Goal: Task Accomplishment & Management: Manage account settings

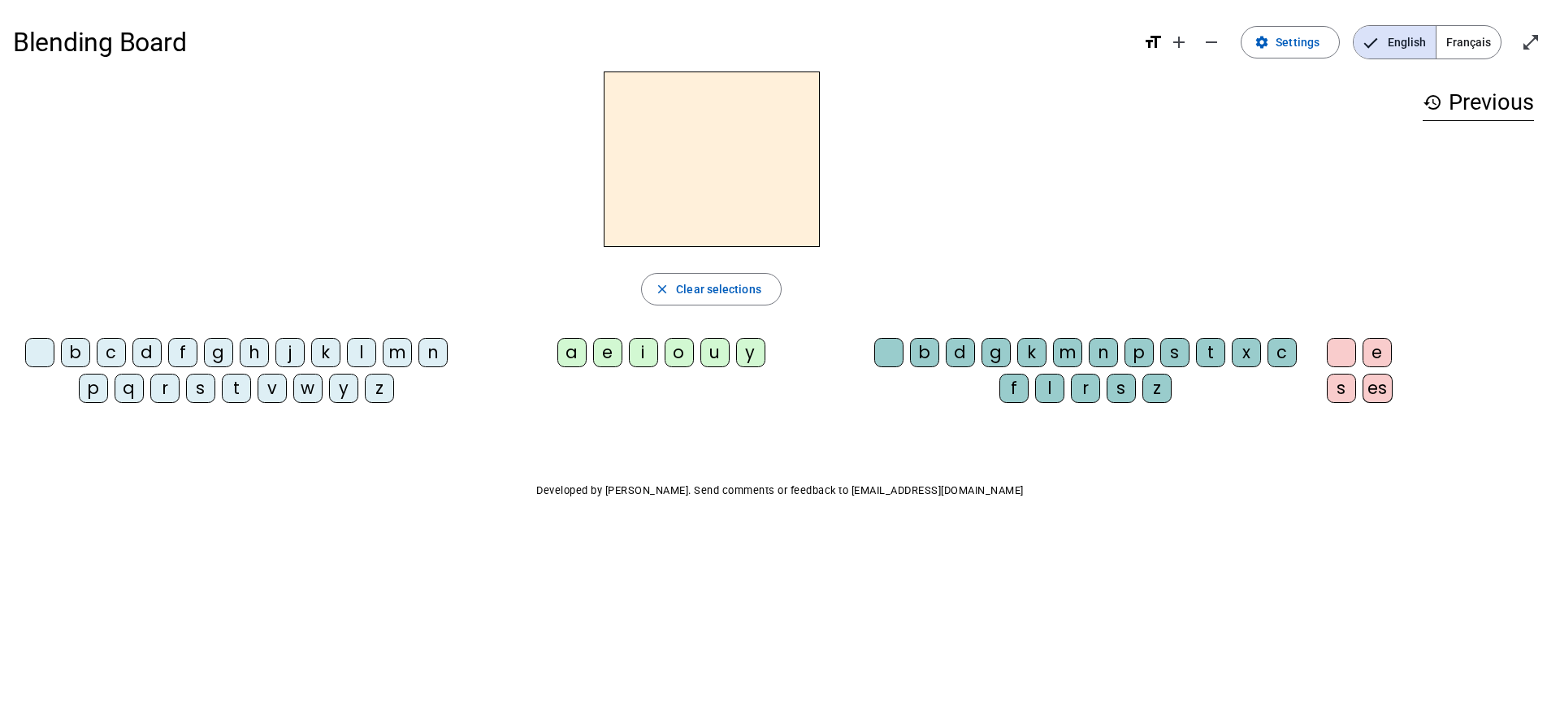
click at [582, 349] on div "a" at bounding box center [571, 352] width 29 height 29
click at [431, 351] on div "n" at bounding box center [432, 352] width 29 height 29
click at [667, 286] on mat-icon "close" at bounding box center [662, 289] width 15 height 15
click at [566, 345] on div "a" at bounding box center [571, 352] width 29 height 29
click at [1090, 354] on div "n" at bounding box center [1103, 352] width 29 height 29
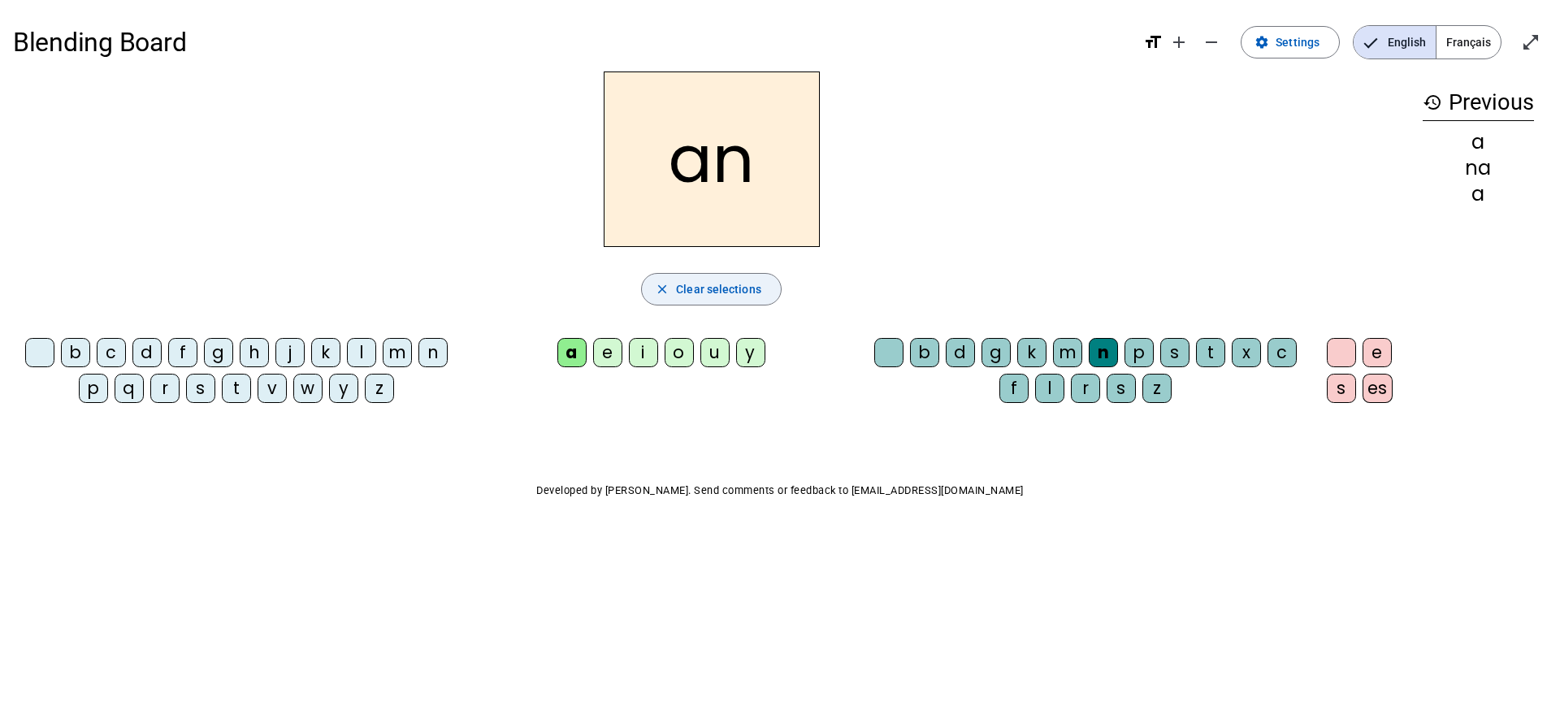
click at [702, 295] on span "Clear selections" at bounding box center [718, 288] width 85 height 19
click at [1372, 340] on div "e" at bounding box center [1377, 352] width 29 height 29
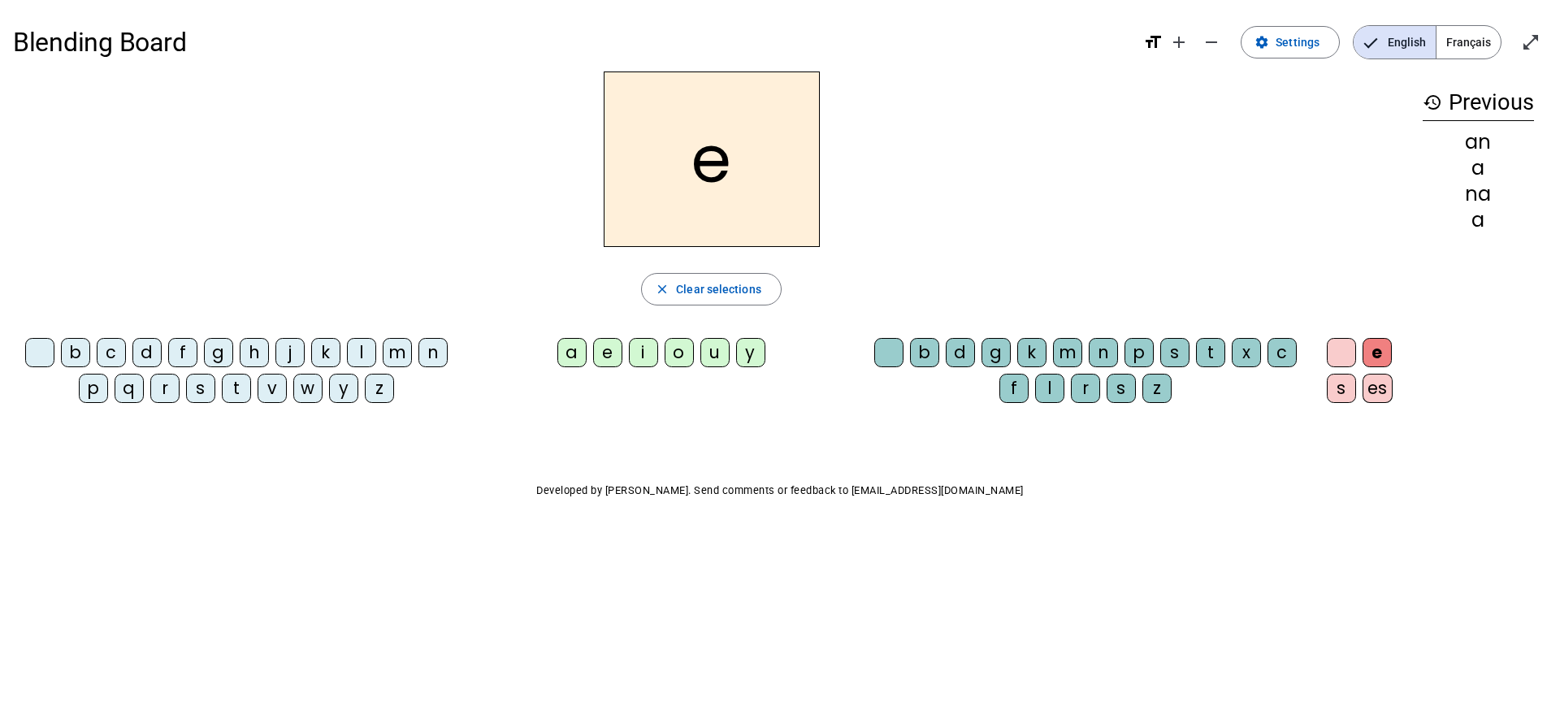
click at [1369, 388] on div "es" at bounding box center [1378, 388] width 30 height 29
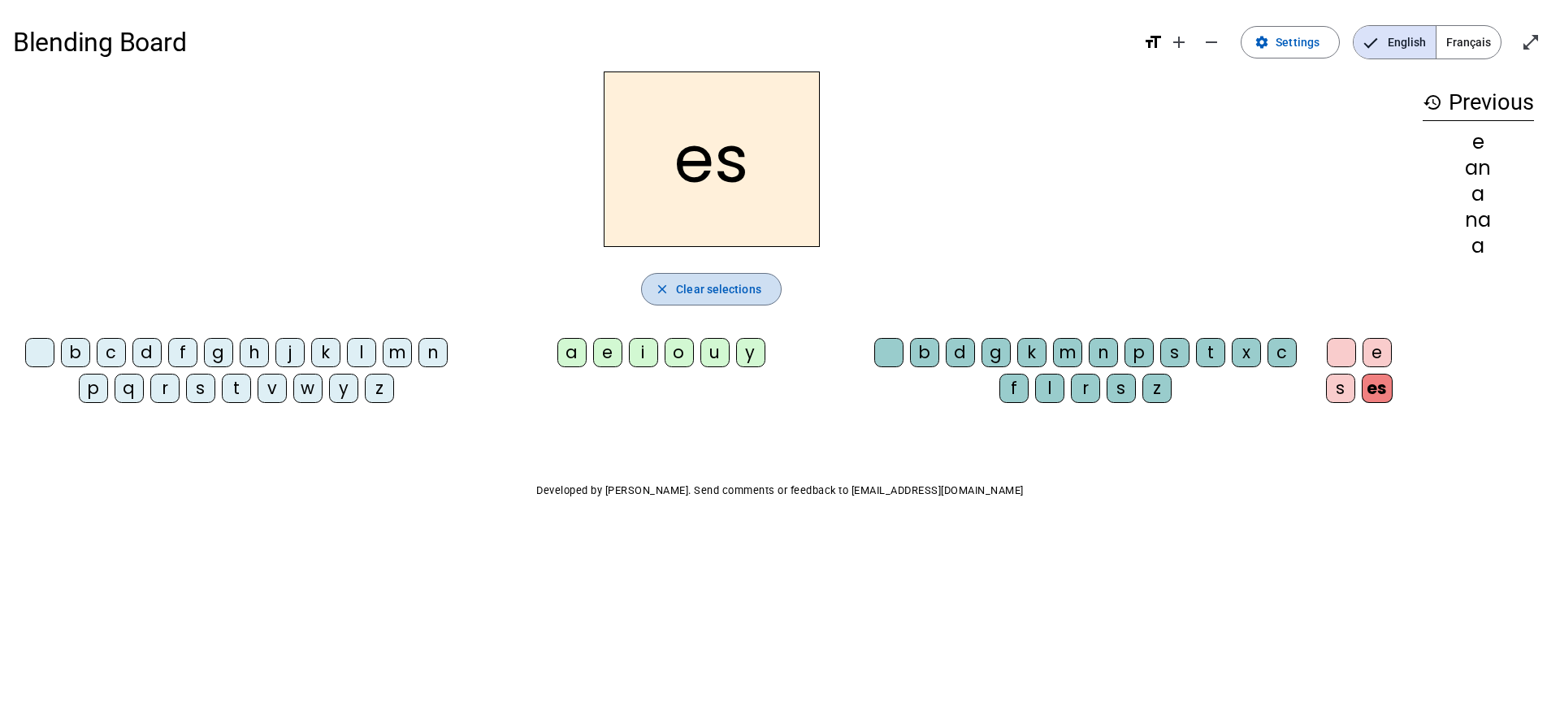
click at [735, 277] on span "button" at bounding box center [711, 289] width 139 height 39
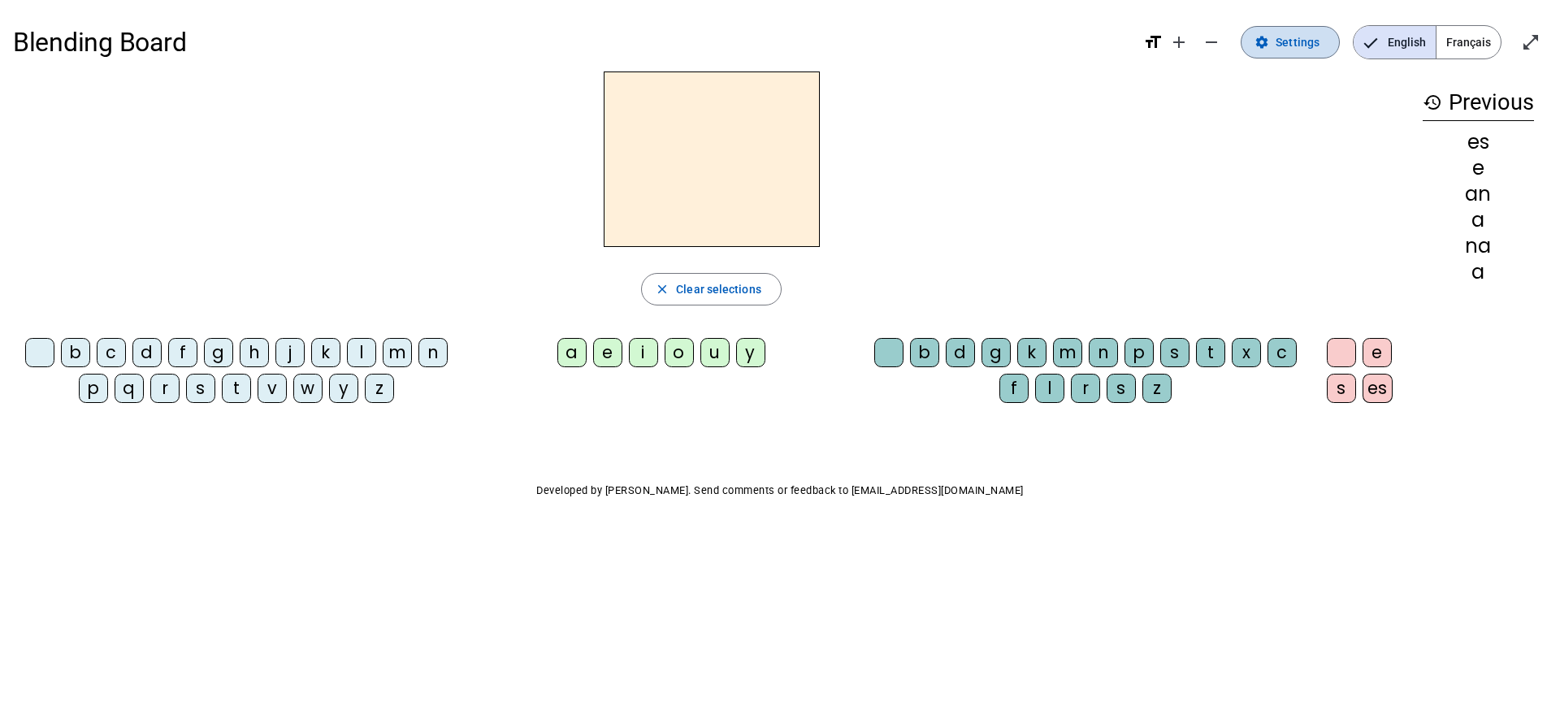
click at [1298, 50] on span "Settings" at bounding box center [1298, 41] width 44 height 19
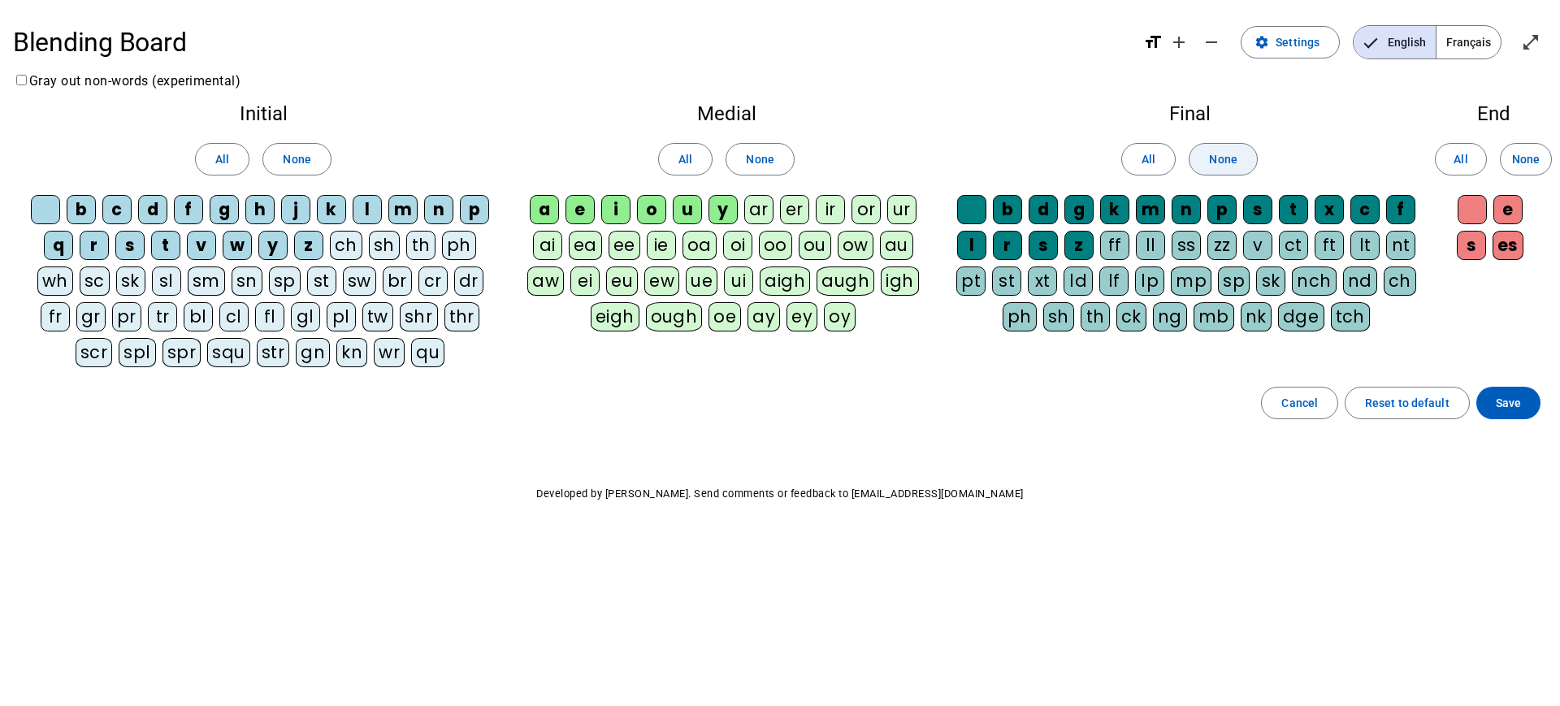
click at [1220, 164] on span "None" at bounding box center [1223, 158] width 28 height 19
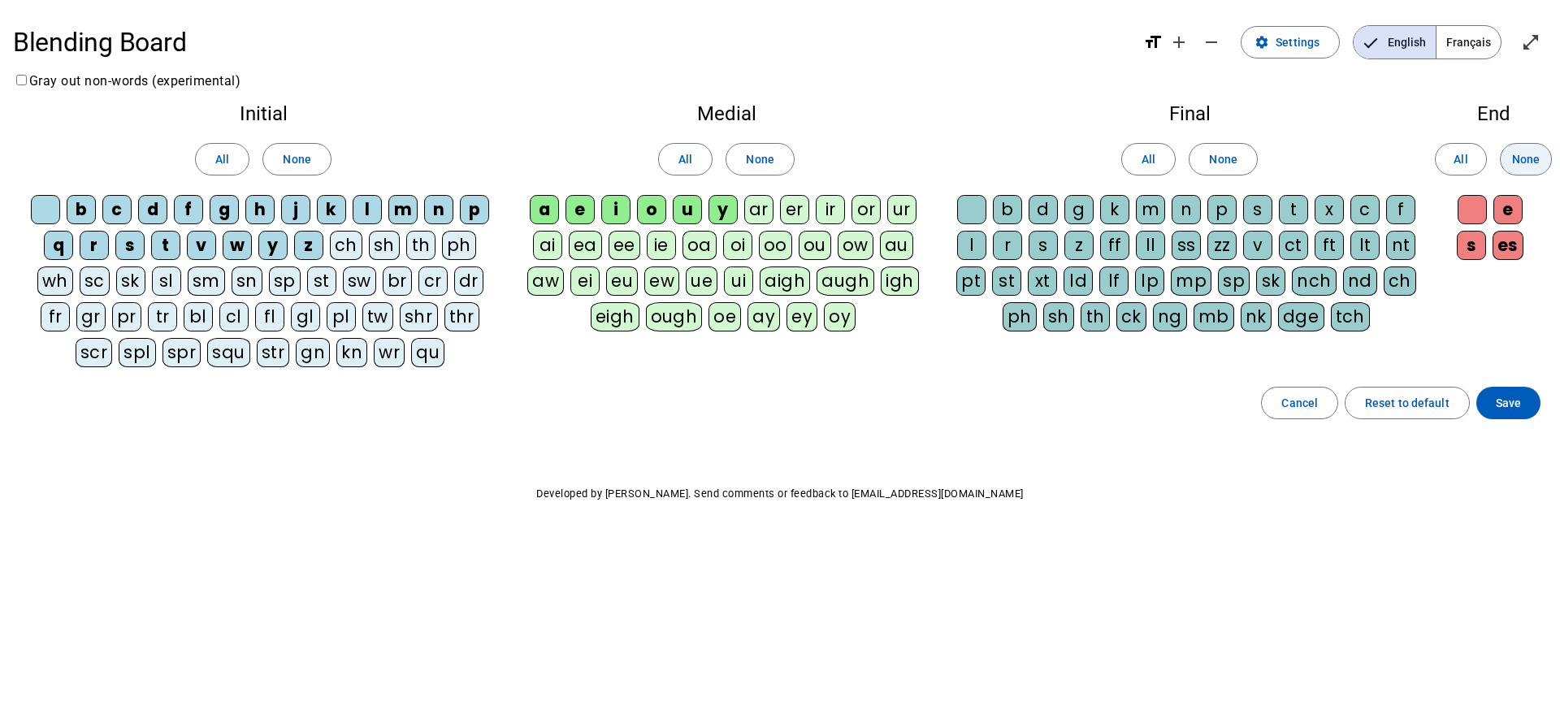
click at [1520, 159] on span "None" at bounding box center [1526, 158] width 28 height 19
click at [305, 232] on div "z" at bounding box center [308, 245] width 29 height 29
click at [275, 243] on div "y" at bounding box center [272, 245] width 29 height 29
click at [236, 241] on div "w" at bounding box center [237, 245] width 29 height 29
click at [180, 240] on div "t" at bounding box center [165, 245] width 29 height 29
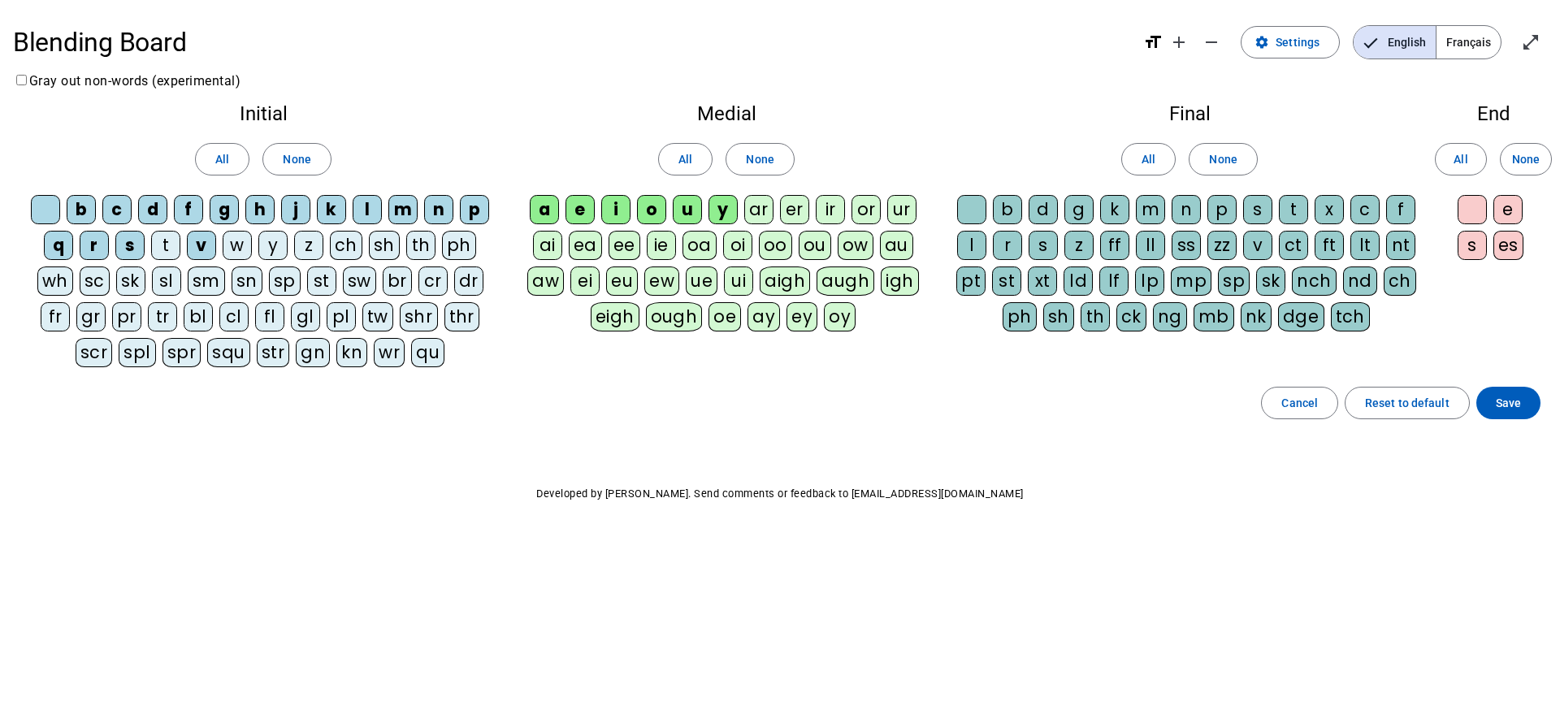
click at [173, 240] on div "t" at bounding box center [165, 245] width 29 height 29
click at [249, 245] on div "w" at bounding box center [237, 245] width 29 height 29
click at [286, 244] on div "y" at bounding box center [272, 245] width 29 height 29
click at [313, 243] on div "z" at bounding box center [308, 245] width 29 height 29
click at [1500, 407] on span "Save" at bounding box center [1508, 402] width 25 height 19
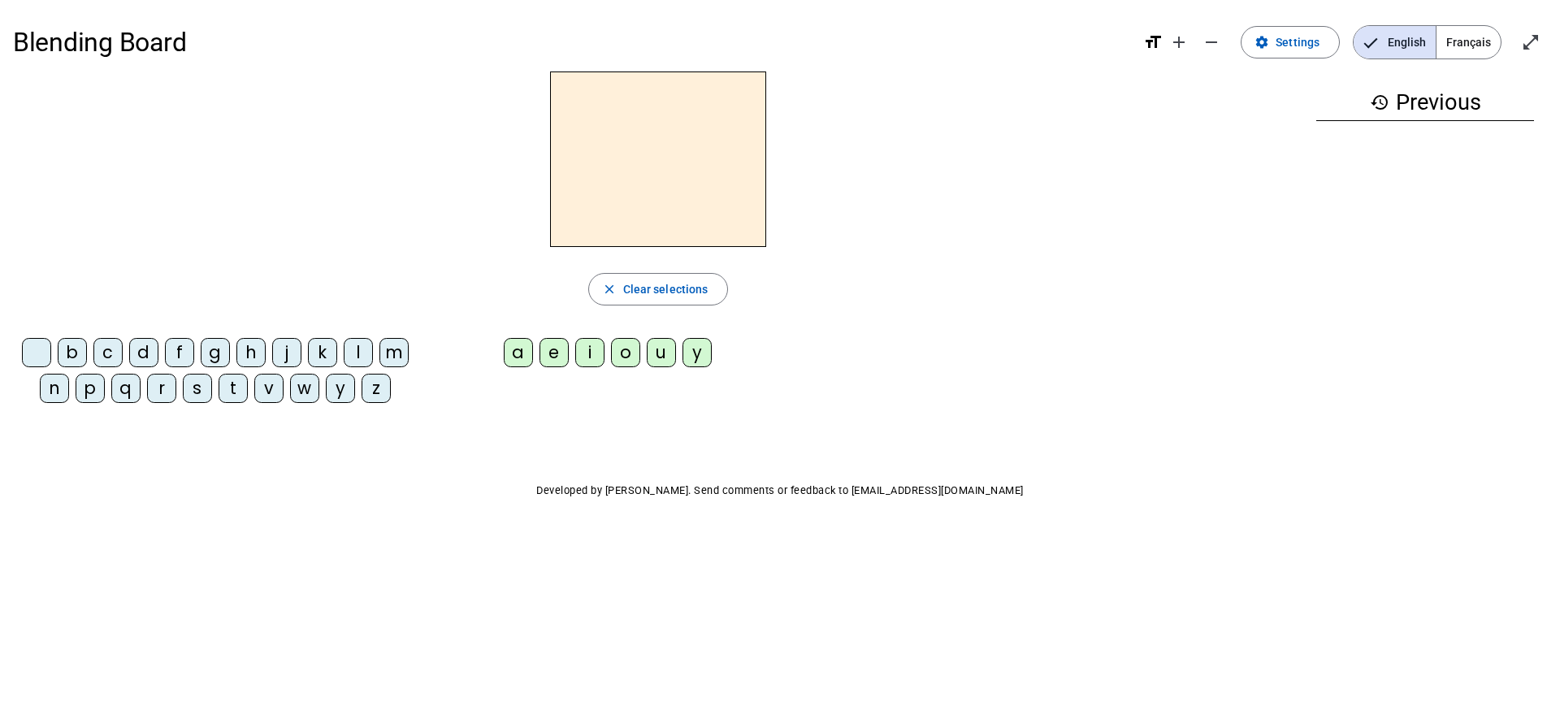
click at [392, 344] on div "m" at bounding box center [393, 352] width 29 height 29
click at [507, 350] on div "a" at bounding box center [518, 352] width 29 height 29
